Goal: Task Accomplishment & Management: Use online tool/utility

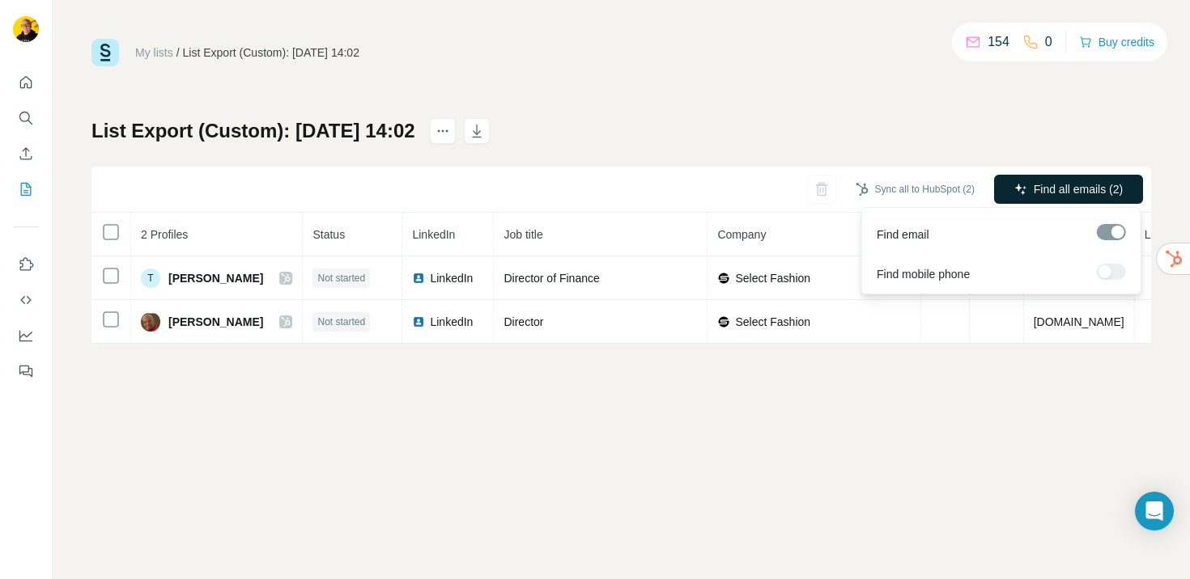
click at [1033, 196] on span "Find all emails (2)" at bounding box center [1077, 189] width 89 height 16
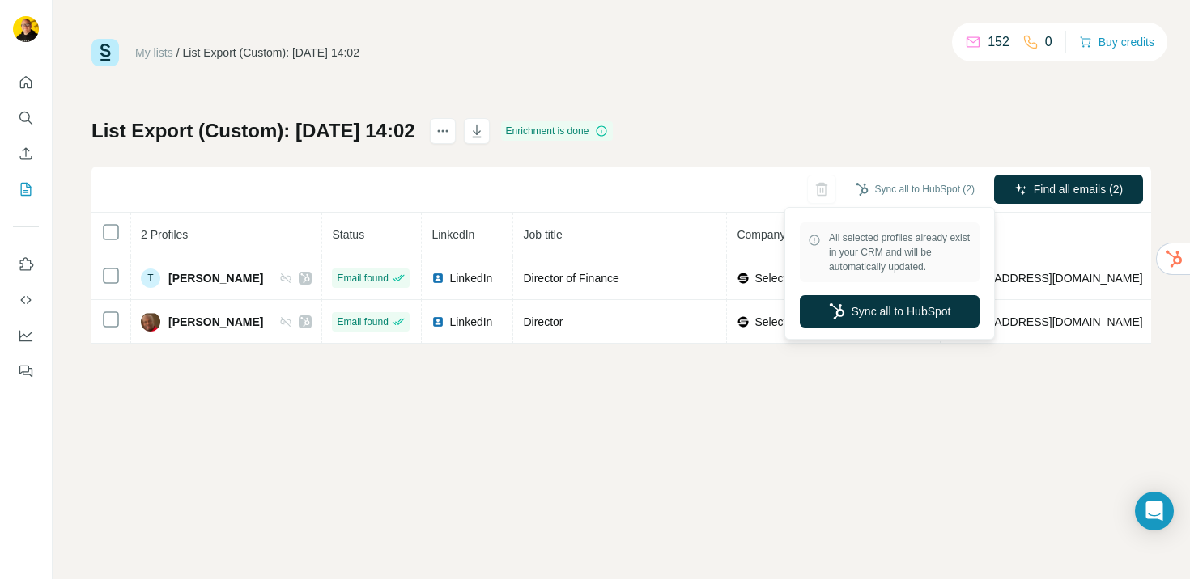
click at [971, 188] on button "Sync all to HubSpot (2)" at bounding box center [915, 189] width 142 height 24
click at [916, 310] on button "Sync all to HubSpot" at bounding box center [890, 311] width 180 height 32
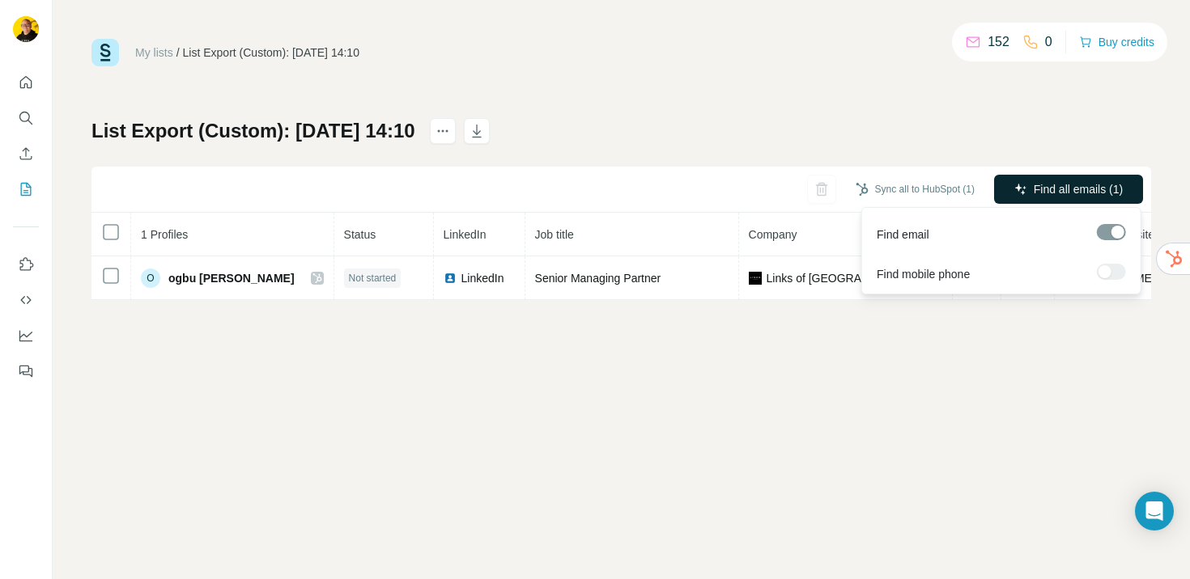
click at [1084, 193] on span "Find all emails (1)" at bounding box center [1077, 189] width 89 height 16
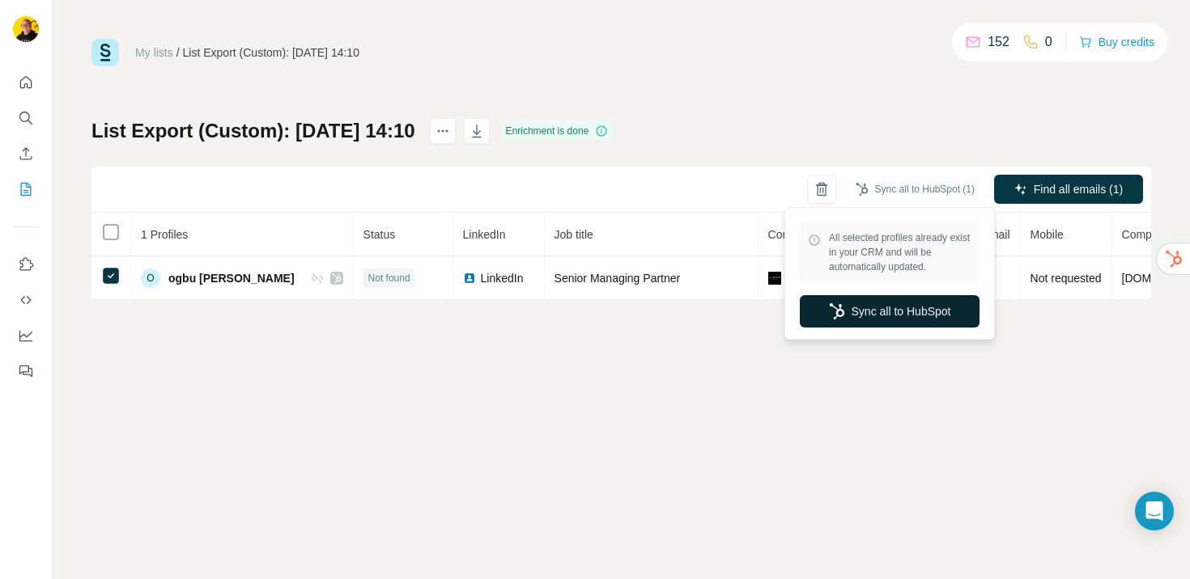
click at [892, 307] on button "Sync all to HubSpot" at bounding box center [890, 311] width 180 height 32
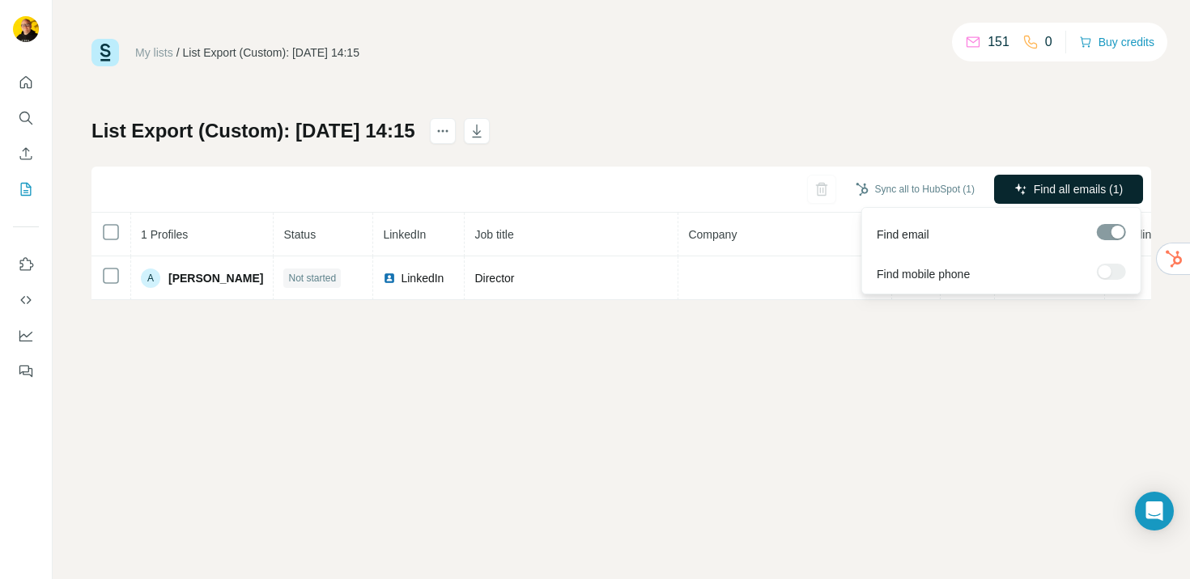
click at [1037, 189] on span "Find all emails (1)" at bounding box center [1077, 189] width 89 height 16
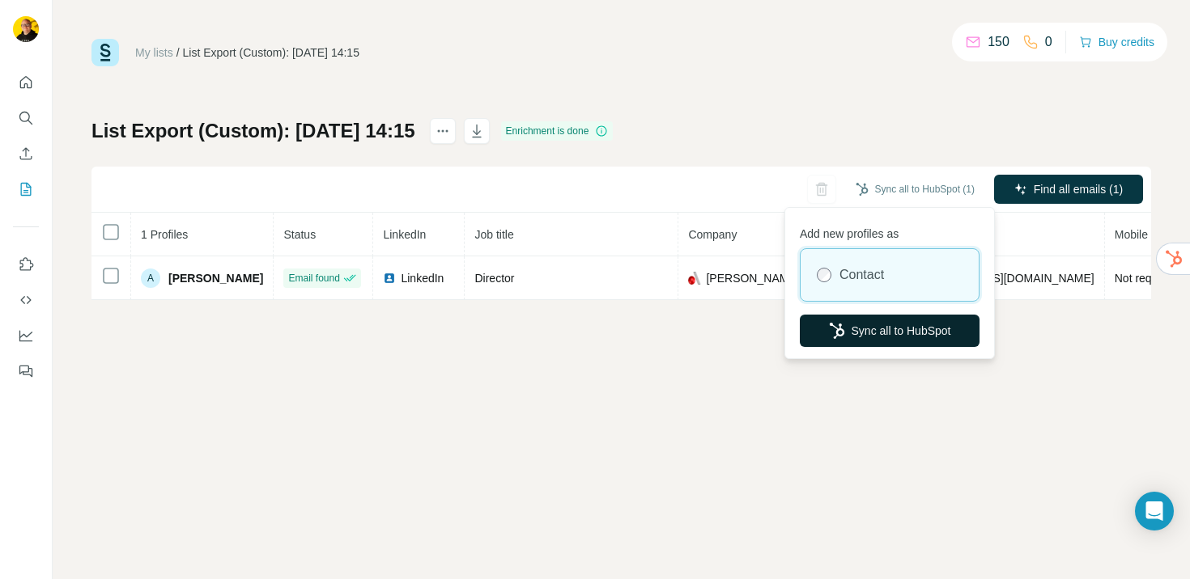
click at [909, 334] on button "Sync all to HubSpot" at bounding box center [890, 331] width 180 height 32
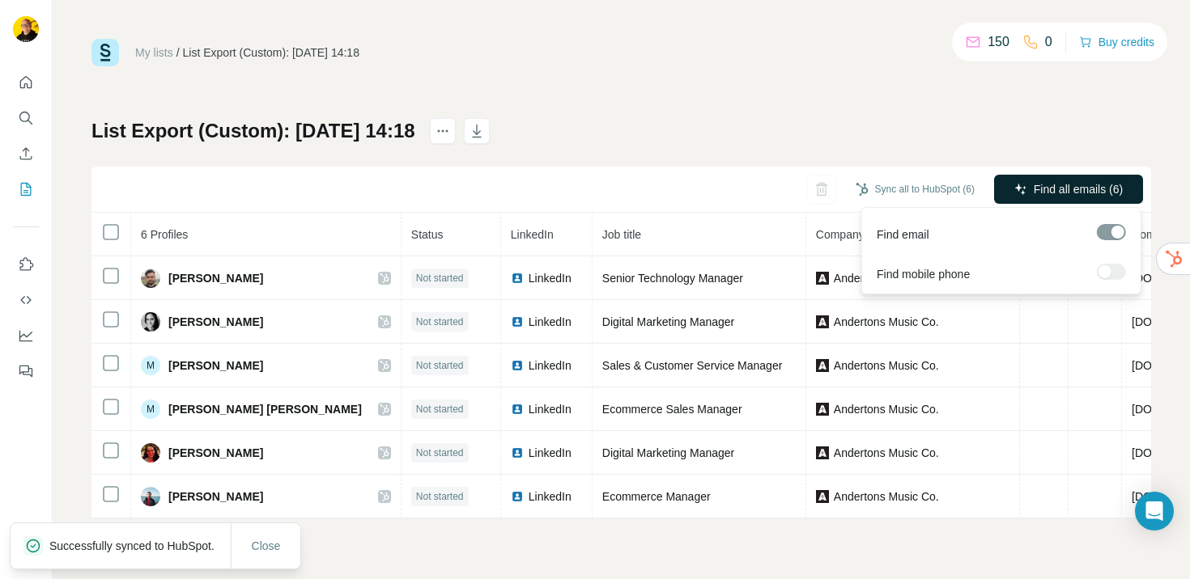
click at [1049, 181] on span "Find all emails (6)" at bounding box center [1077, 189] width 89 height 16
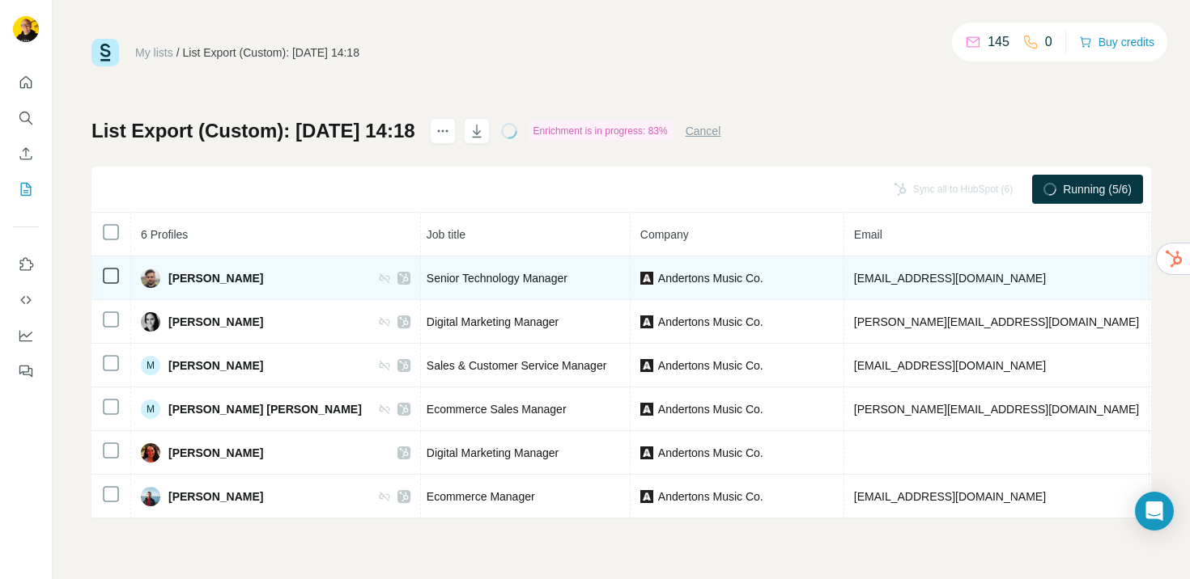
scroll to position [0, 202]
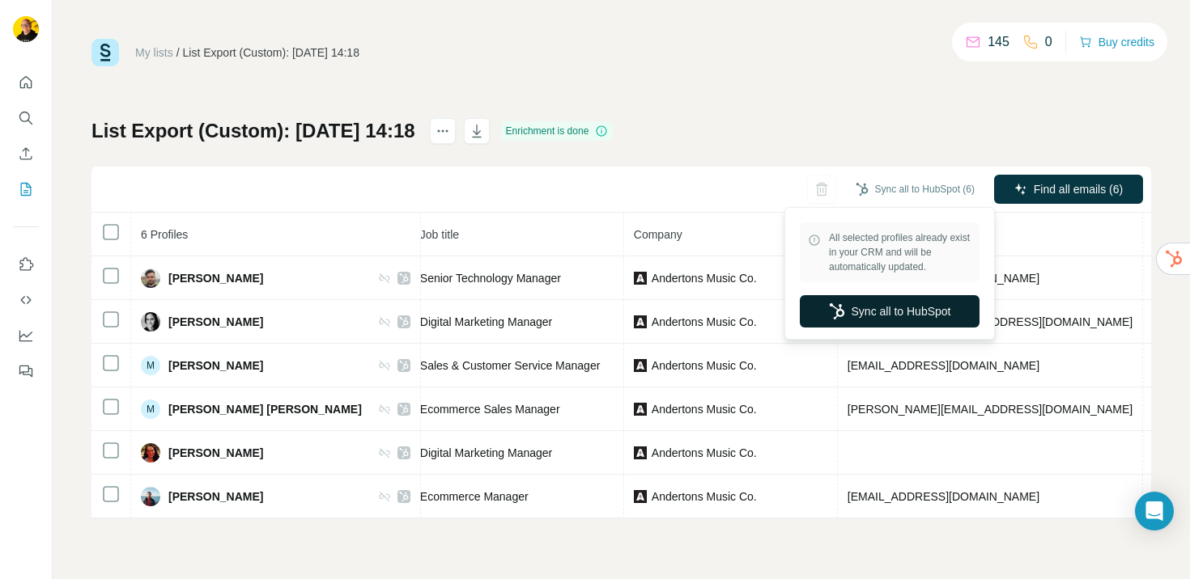
click at [891, 313] on button "Sync all to HubSpot" at bounding box center [890, 311] width 180 height 32
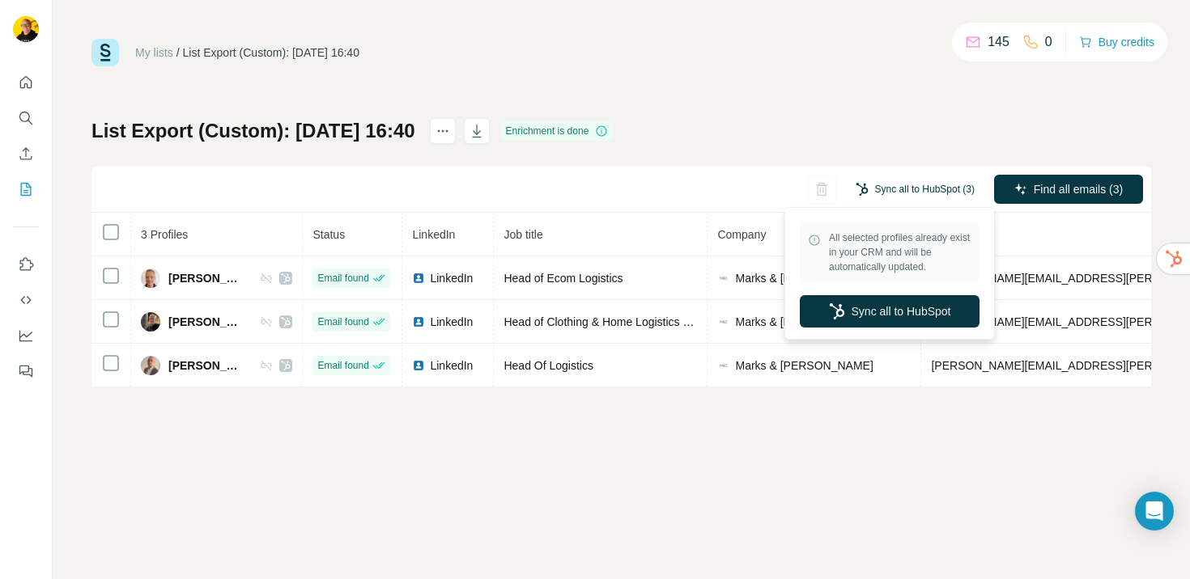
click at [889, 200] on button "Sync all to HubSpot (3)" at bounding box center [915, 189] width 142 height 24
click at [896, 319] on button "Sync all to HubSpot" at bounding box center [890, 311] width 180 height 32
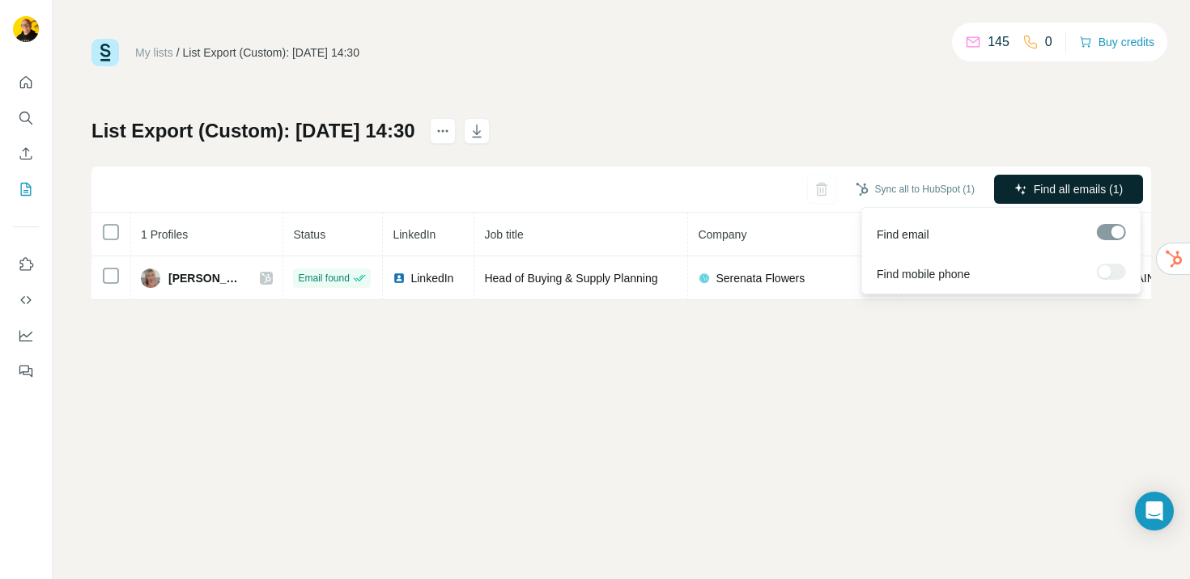
click at [1060, 185] on span "Find all emails (1)" at bounding box center [1077, 189] width 89 height 16
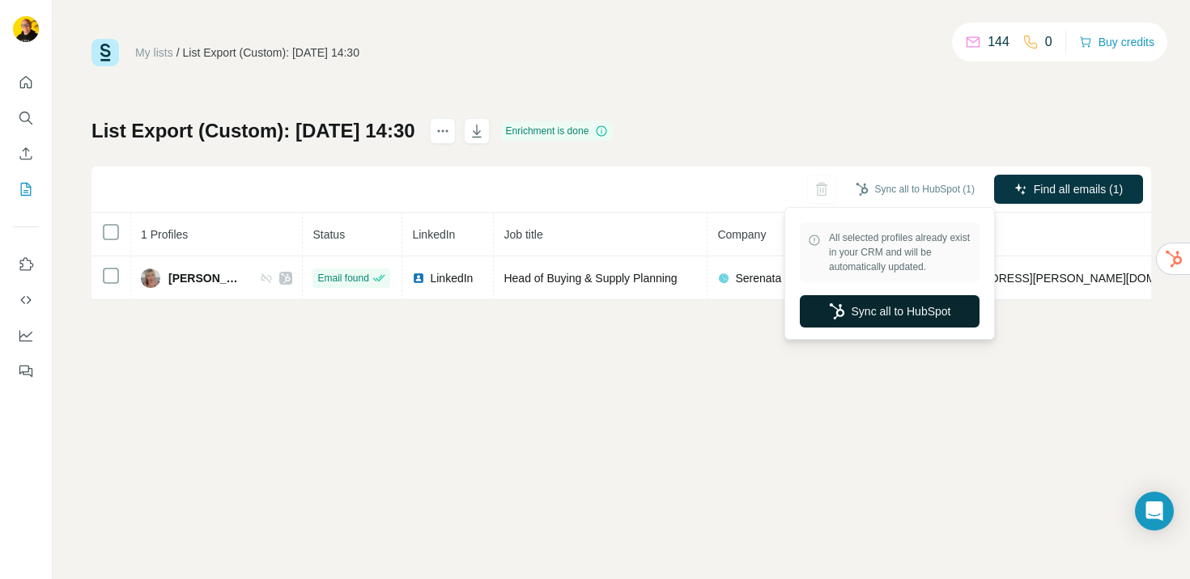
click at [881, 307] on button "Sync all to HubSpot" at bounding box center [890, 311] width 180 height 32
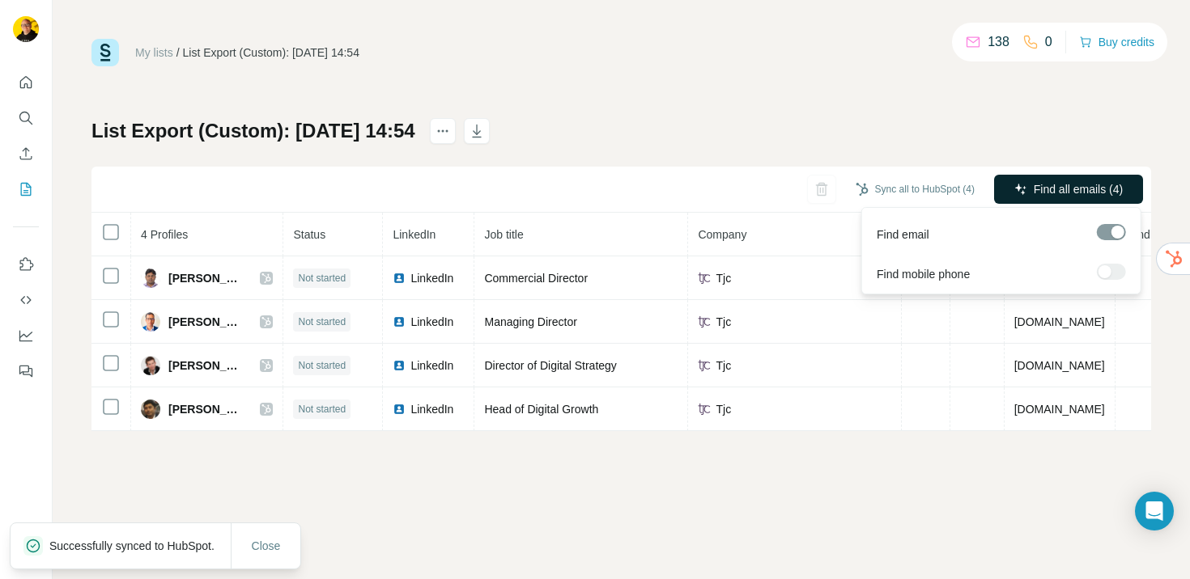
click at [1067, 193] on span "Find all emails (4)" at bounding box center [1077, 189] width 89 height 16
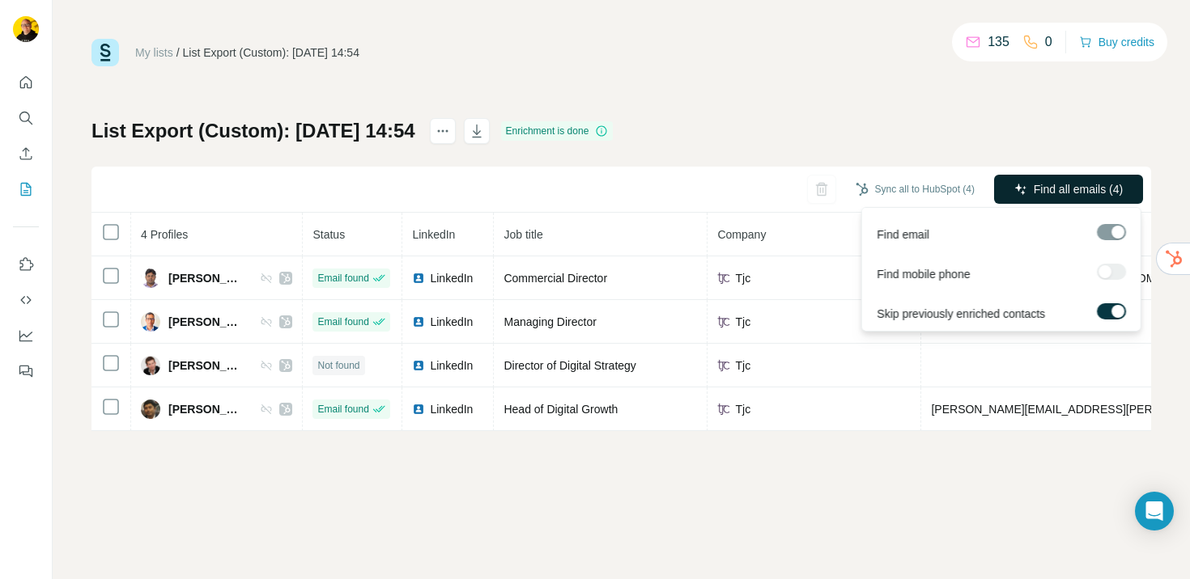
click at [1056, 193] on span "Find all emails (4)" at bounding box center [1077, 189] width 89 height 16
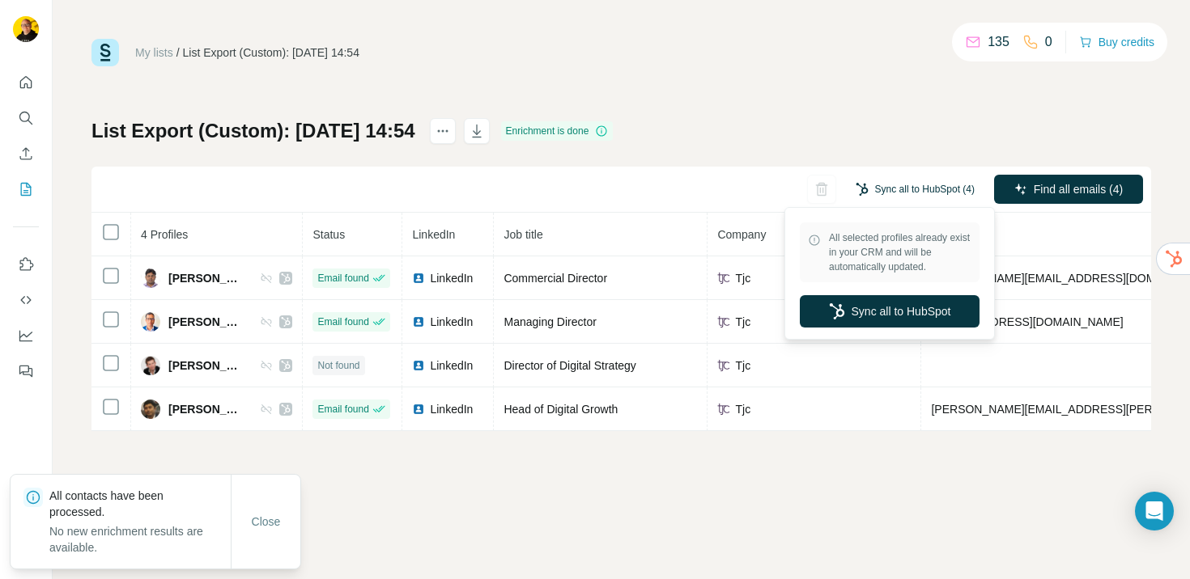
click at [918, 189] on button "Sync all to HubSpot (4)" at bounding box center [915, 189] width 142 height 24
click at [887, 308] on button "Sync all to HubSpot" at bounding box center [890, 311] width 180 height 32
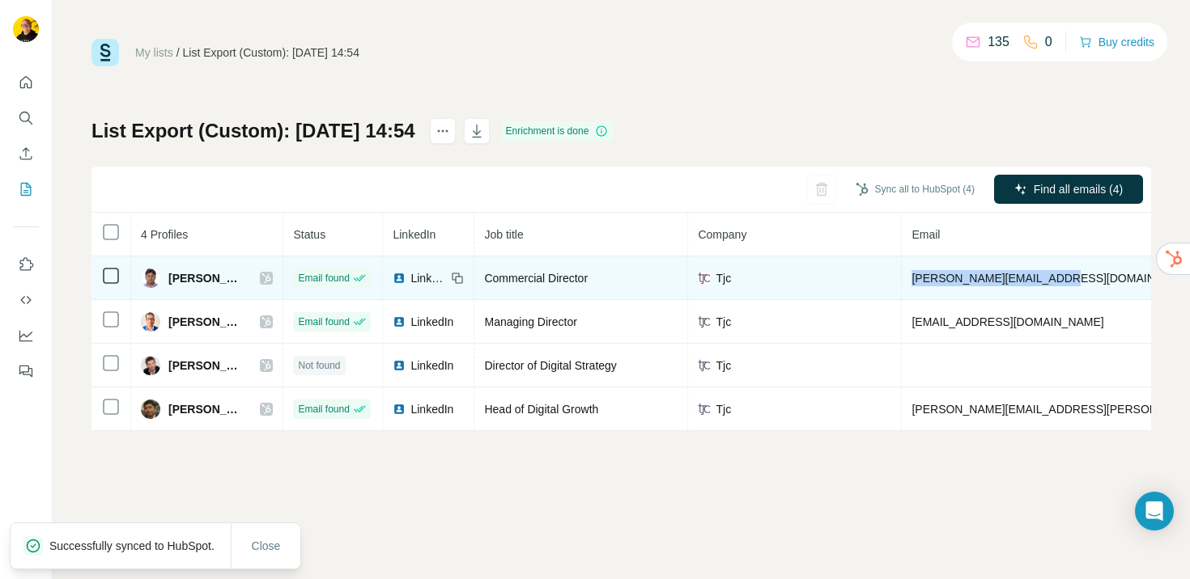
drag, startPoint x: 906, startPoint y: 277, endPoint x: 1051, endPoint y: 284, distance: 145.0
click at [1051, 284] on td "anshu.abhishek@tjc.co.uk" at bounding box center [1101, 279] width 399 height 44
copy span "anshu.abhishek@tjc.co.uk"
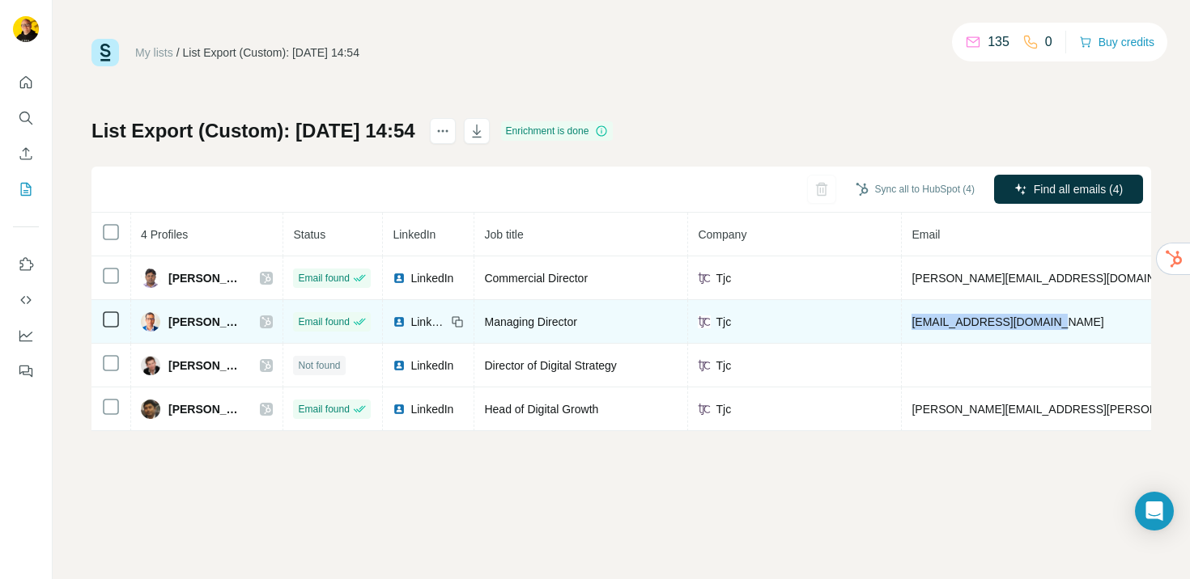
drag, startPoint x: 1042, startPoint y: 321, endPoint x: 906, endPoint y: 325, distance: 136.0
click at [906, 325] on td "deepak.mishra@tjc.co.uk" at bounding box center [1101, 322] width 399 height 44
copy span "deepak.mishra@tjc.co.uk"
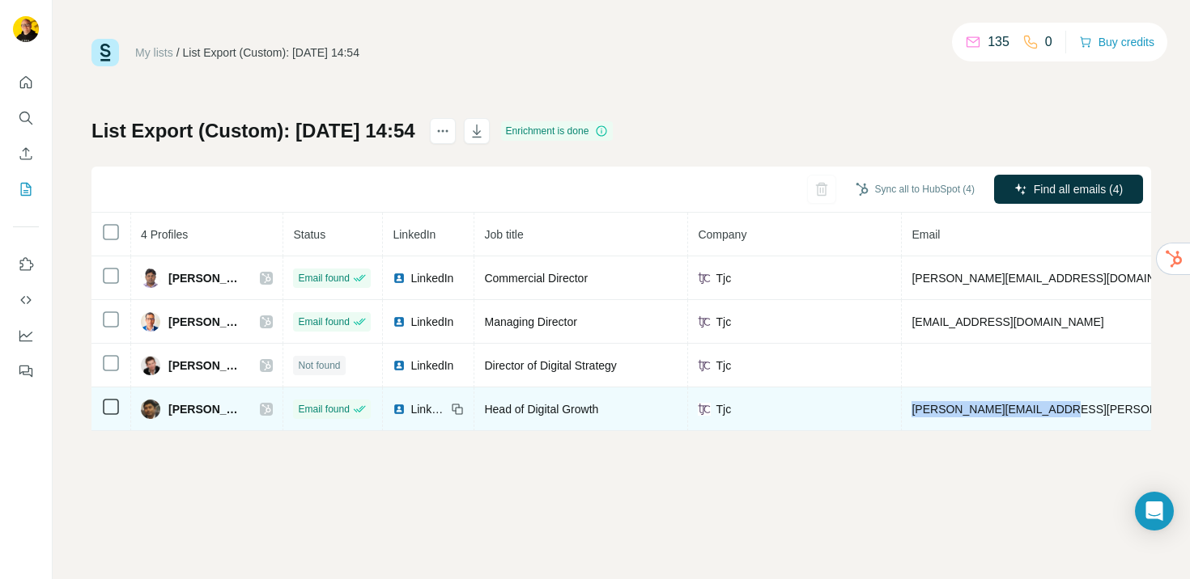
drag, startPoint x: 906, startPoint y: 410, endPoint x: 1049, endPoint y: 412, distance: 142.4
click at [1049, 412] on td "ramendra.singh@tjc.co.uk" at bounding box center [1101, 410] width 399 height 44
copy span "ramendra.singh@tjc.co.uk"
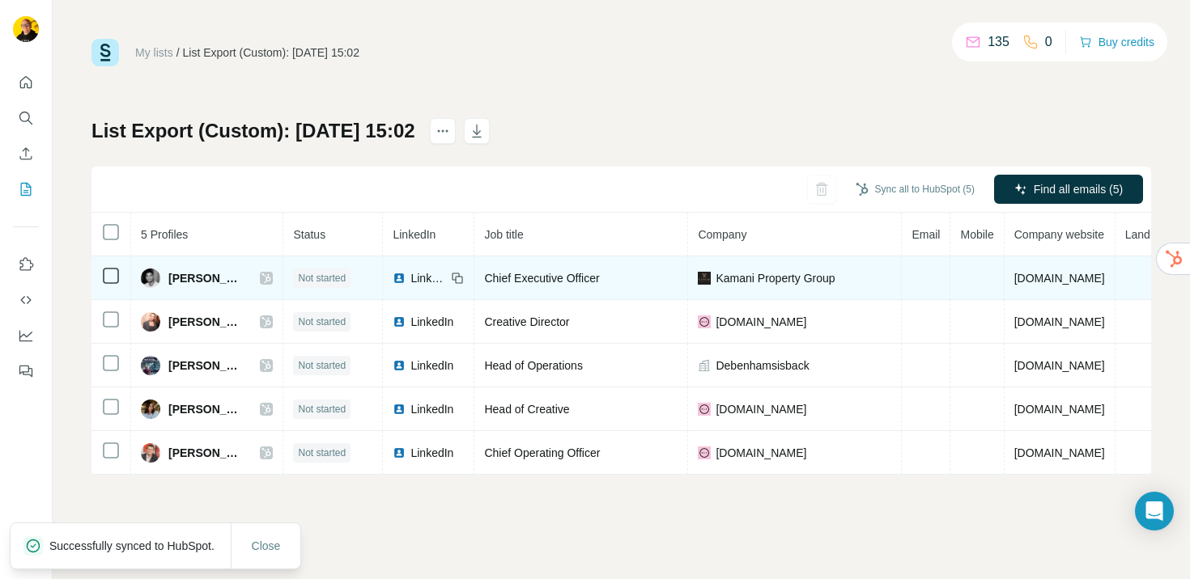
click at [840, 279] on div "Kamani Property Group" at bounding box center [794, 278] width 193 height 16
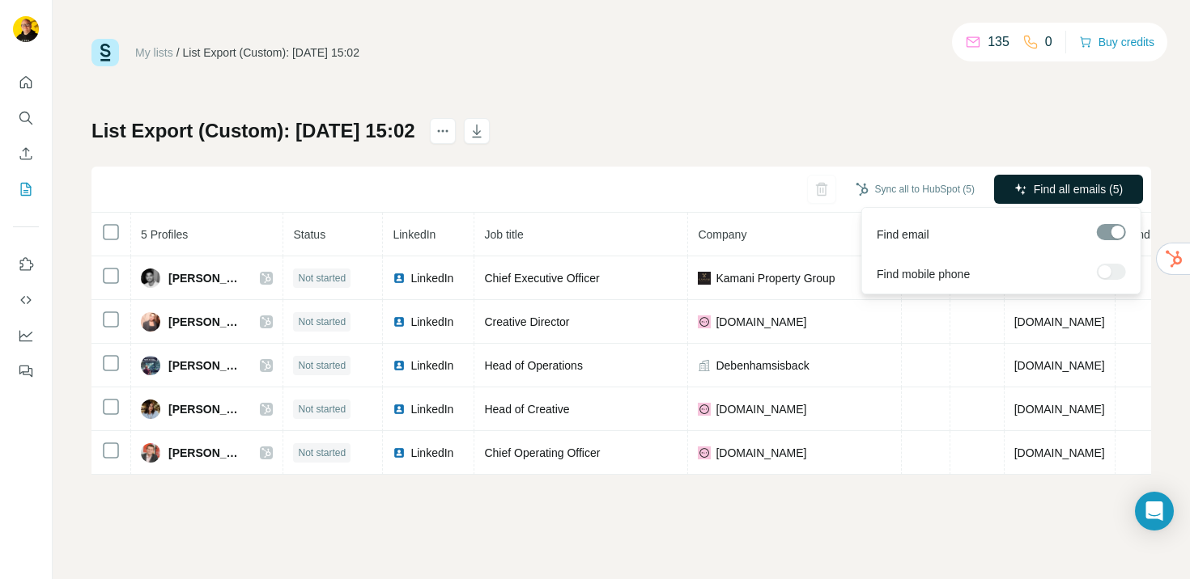
click at [1048, 193] on span "Find all emails (5)" at bounding box center [1077, 189] width 89 height 16
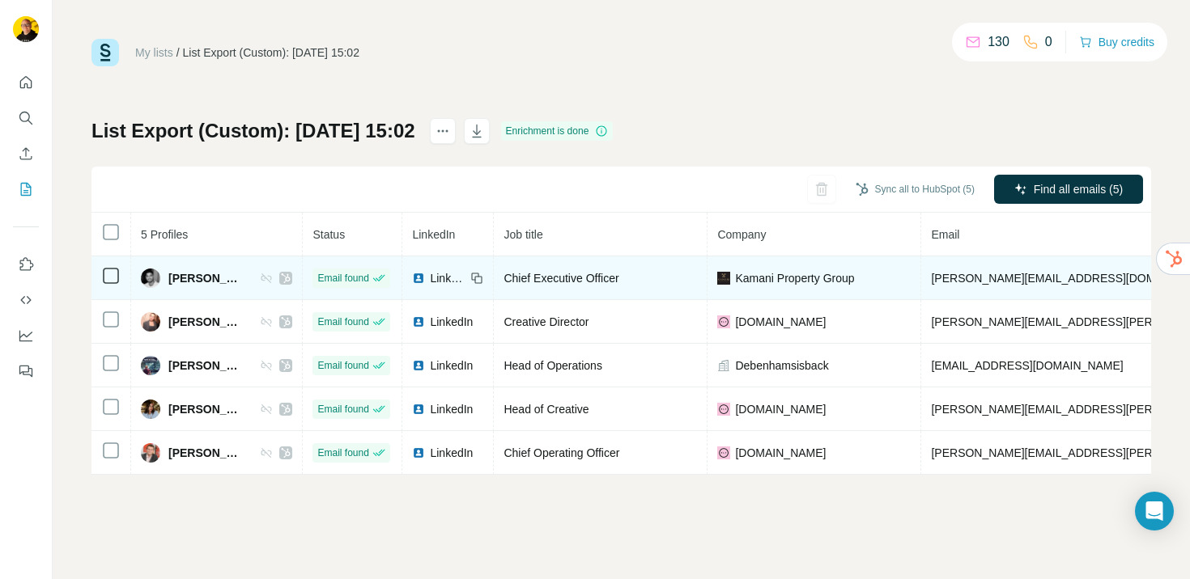
click at [846, 278] on span "Kamani Property Group" at bounding box center [794, 278] width 119 height 16
click at [850, 279] on span "Kamani Property Group" at bounding box center [794, 278] width 119 height 16
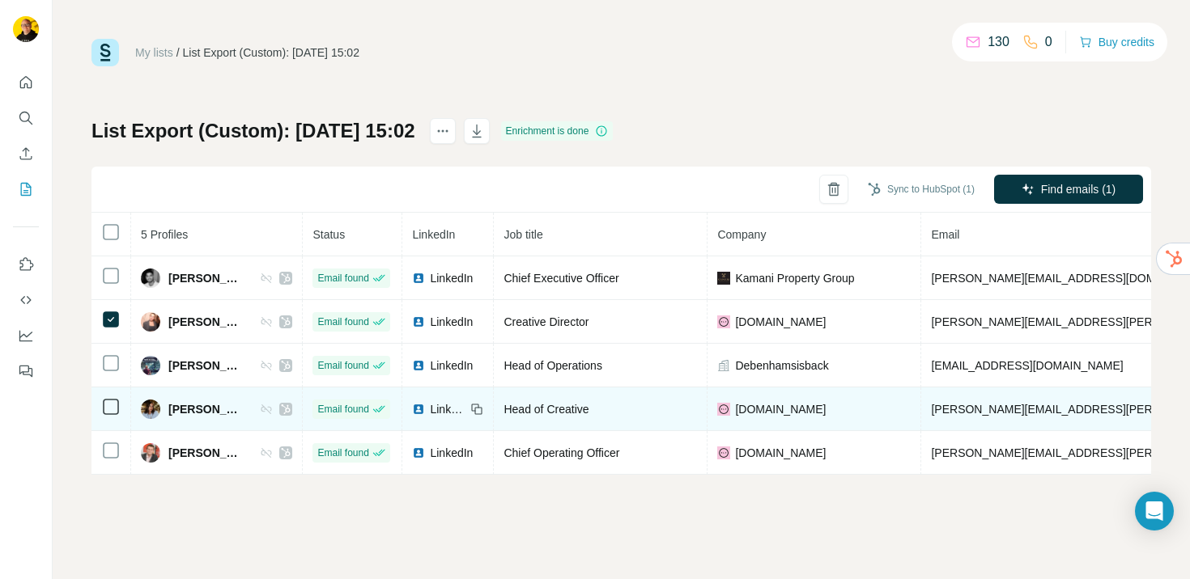
click at [112, 398] on icon at bounding box center [110, 406] width 19 height 19
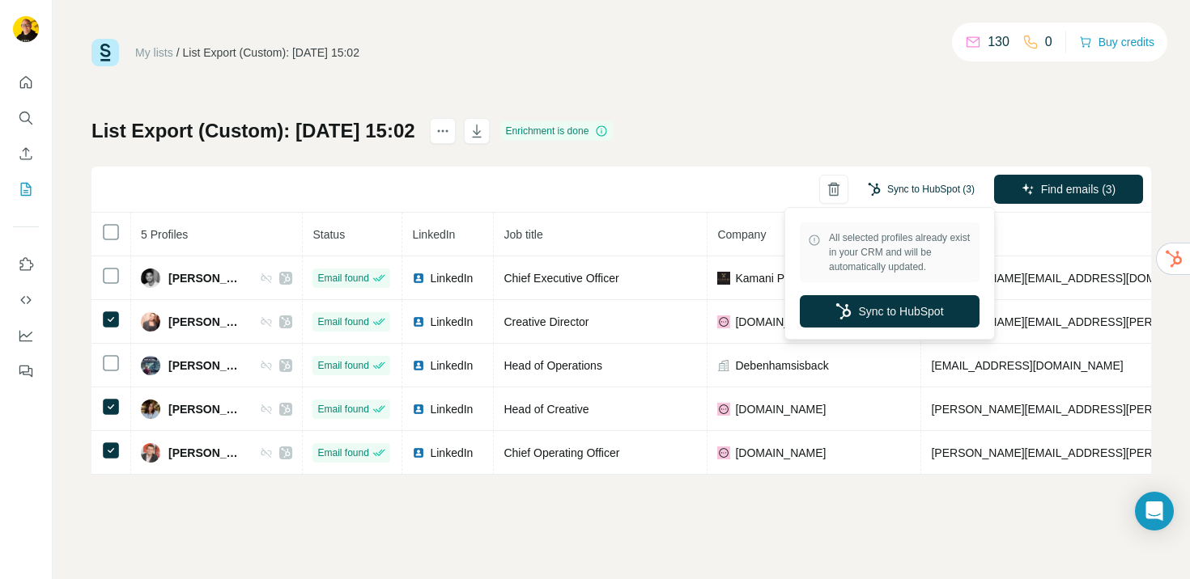
click at [954, 189] on button "Sync to HubSpot (3)" at bounding box center [920, 189] width 129 height 24
click at [913, 309] on button "Sync to HubSpot" at bounding box center [890, 311] width 180 height 32
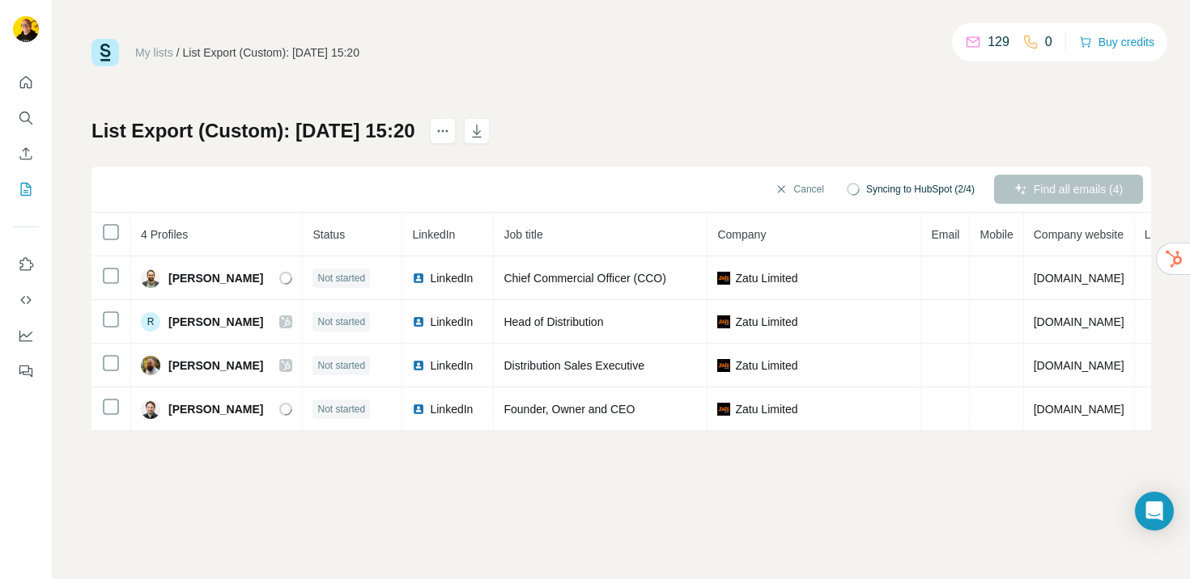
click at [1077, 192] on div "Cancel Syncing to HubSpot (2/4) Find all emails (4)" at bounding box center [620, 190] width 1059 height 46
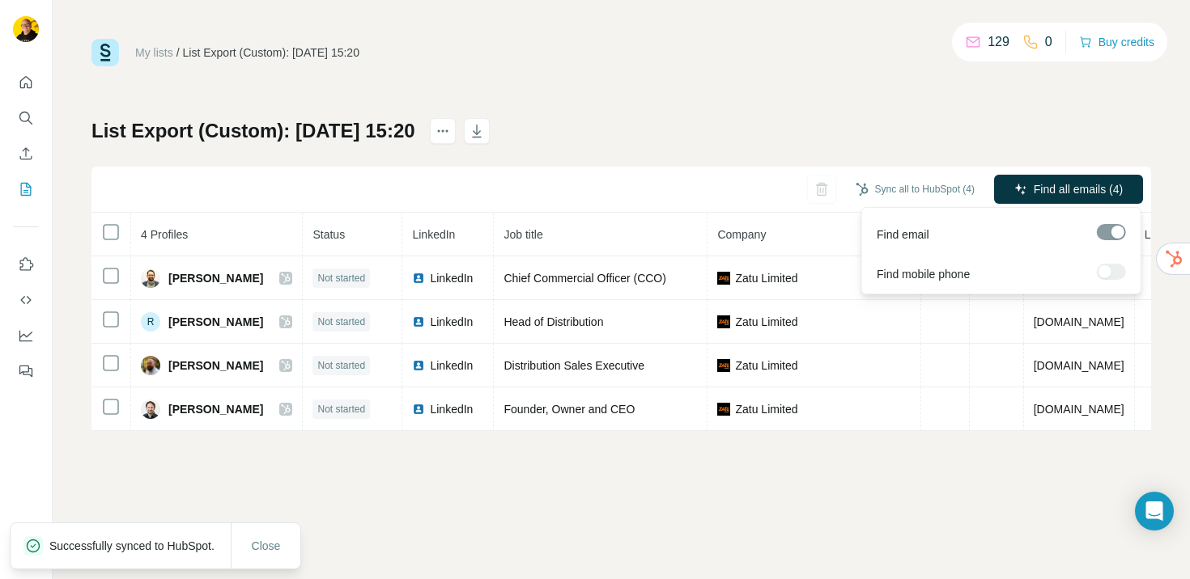
click at [1077, 192] on span "Find all emails (4)" at bounding box center [1077, 189] width 89 height 16
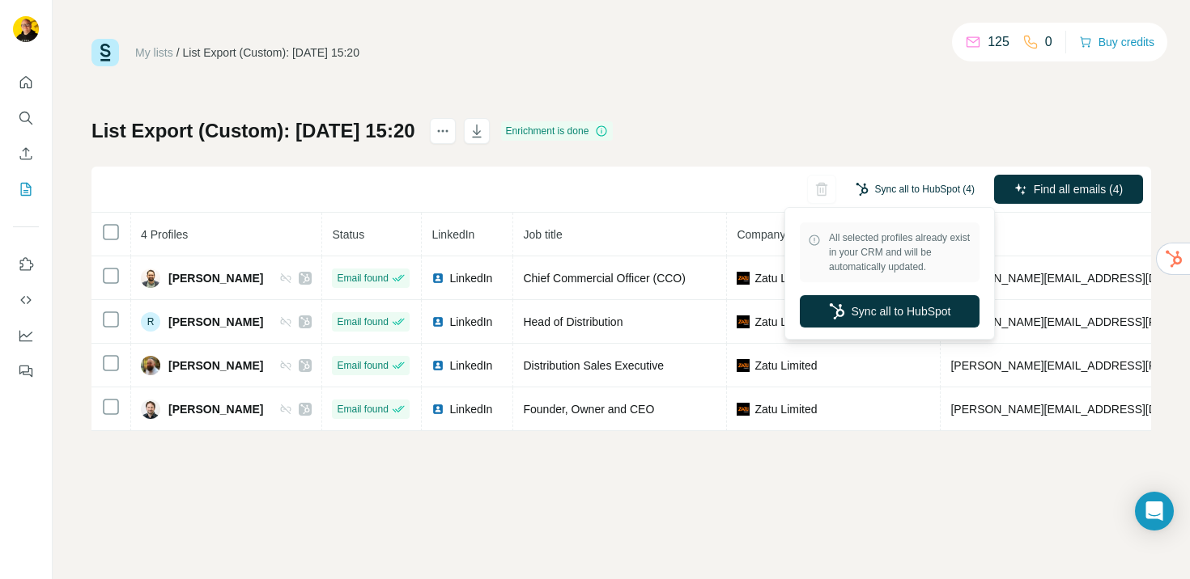
click at [896, 189] on button "Sync all to HubSpot (4)" at bounding box center [915, 189] width 142 height 24
click at [876, 319] on button "Sync all to HubSpot" at bounding box center [890, 311] width 180 height 32
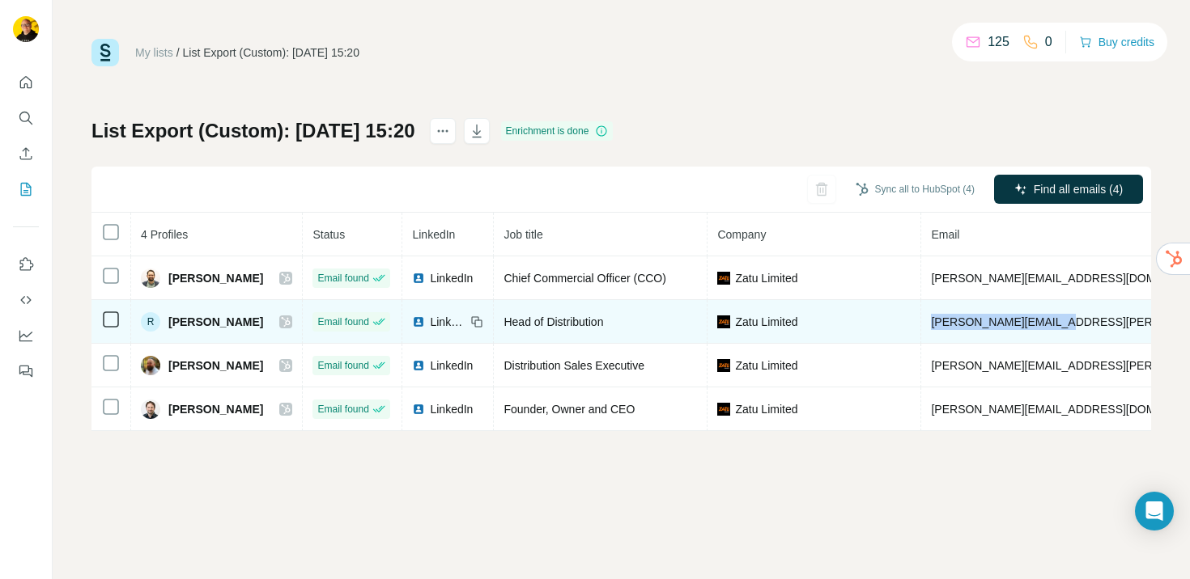
drag, startPoint x: 889, startPoint y: 321, endPoint x: 1005, endPoint y: 328, distance: 115.9
click at [1006, 326] on td "[PERSON_NAME][EMAIL_ADDRESS][PERSON_NAME][DOMAIN_NAME]" at bounding box center [1120, 322] width 399 height 44
copy span "[PERSON_NAME][EMAIL_ADDRESS][PERSON_NAME][DOMAIN_NAME]"
